Goal: Navigation & Orientation: Find specific page/section

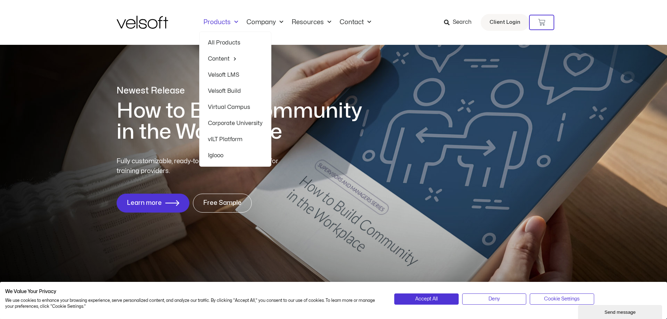
click at [233, 44] on link "All Products" at bounding box center [235, 43] width 55 height 16
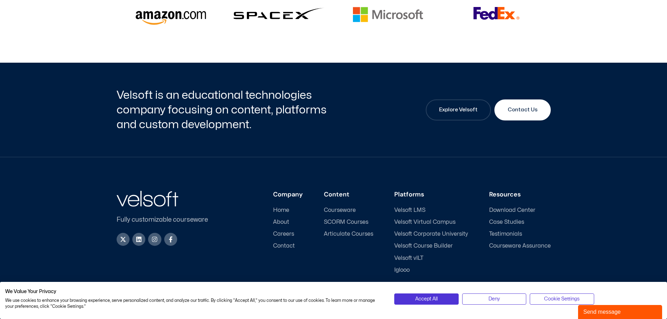
scroll to position [1839, 0]
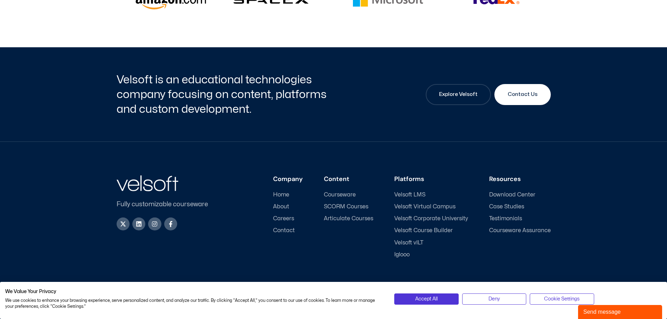
click at [341, 192] on span "Courseware" at bounding box center [340, 195] width 32 height 7
